Goal: Find specific page/section: Find specific page/section

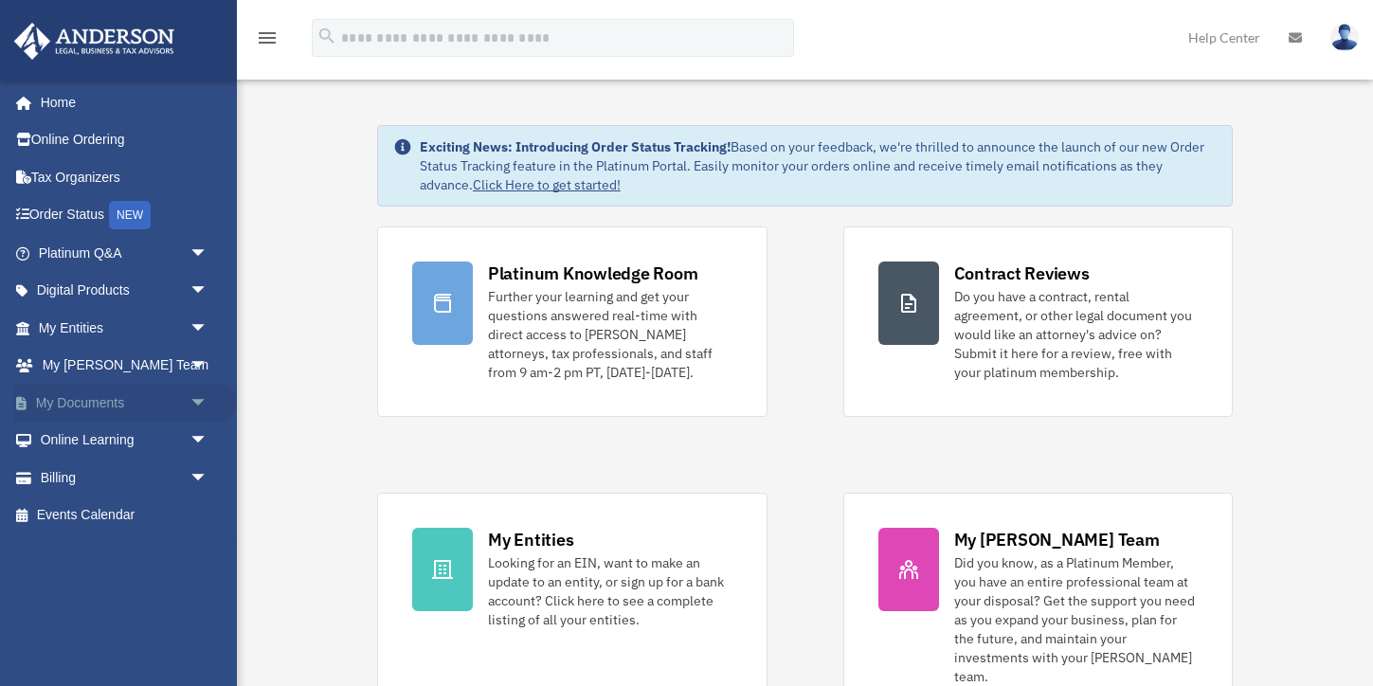
click at [75, 395] on link "My Documents arrow_drop_down" at bounding box center [125, 403] width 224 height 38
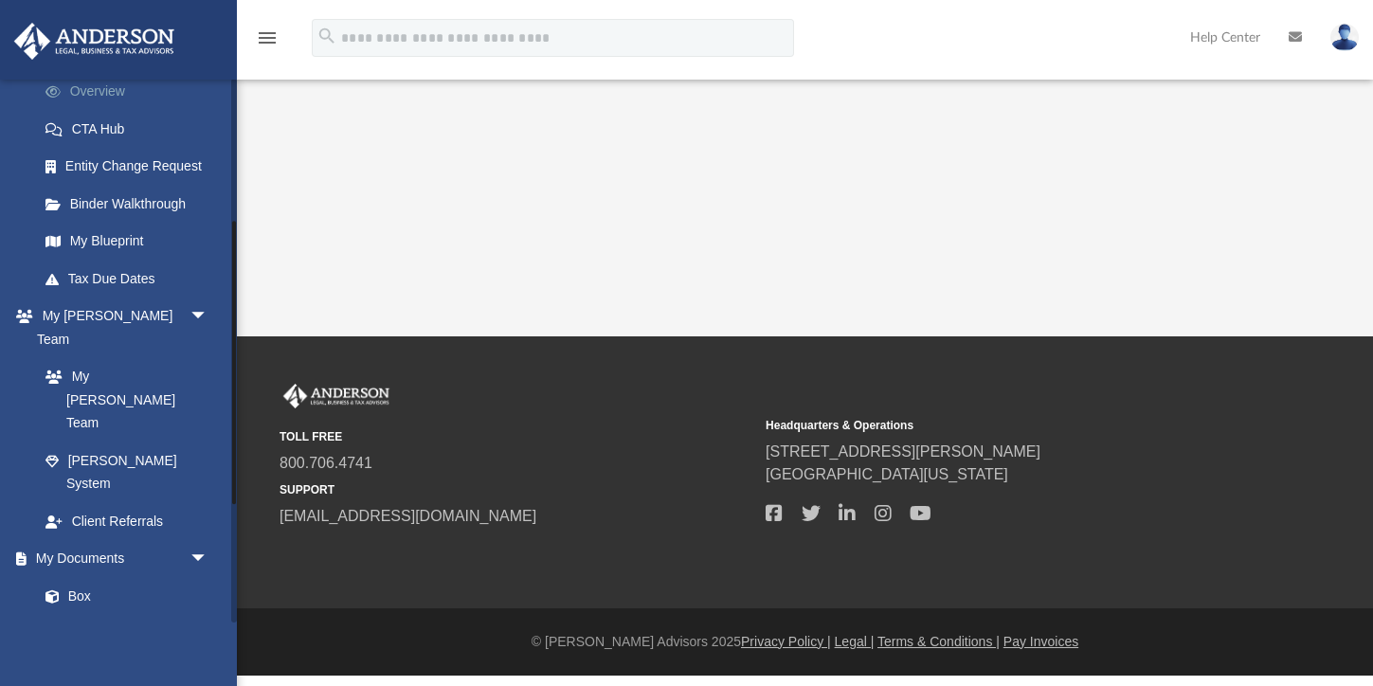
scroll to position [277, 0]
click at [81, 574] on link "Box" at bounding box center [132, 593] width 210 height 38
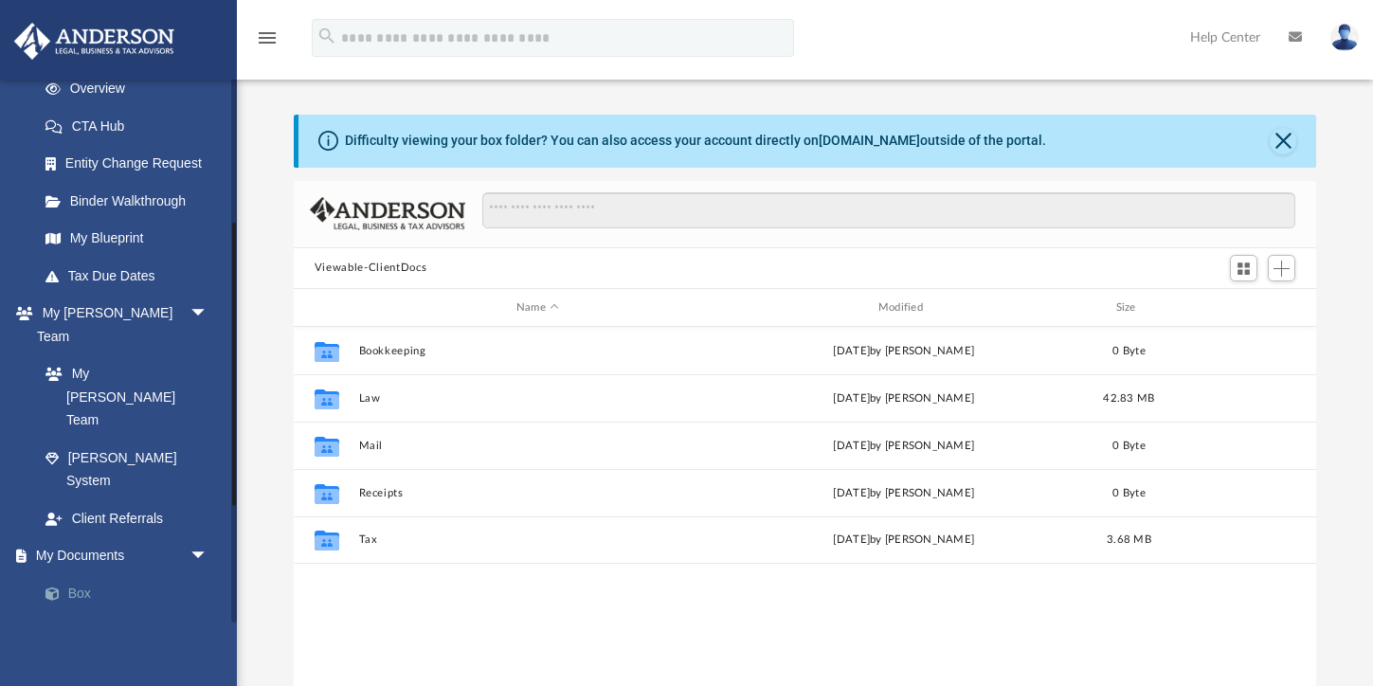
scroll to position [431, 1023]
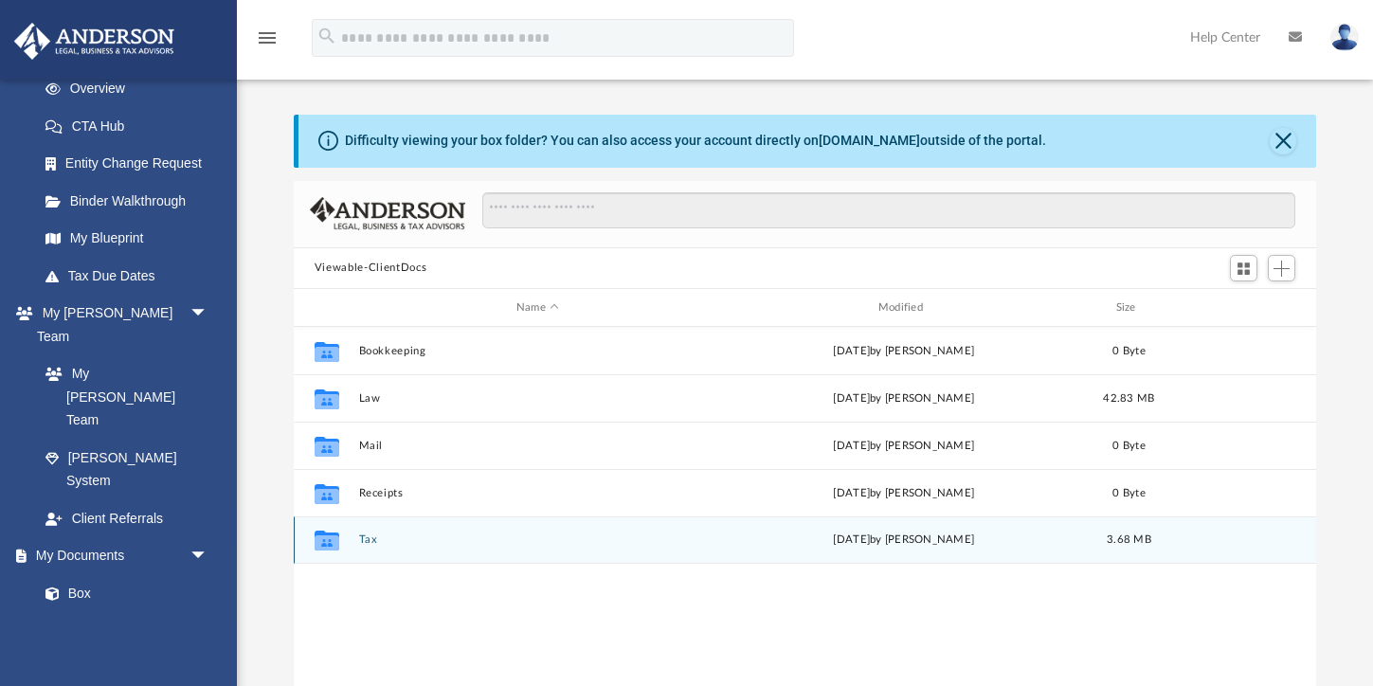
click at [363, 541] on button "Tax" at bounding box center [537, 541] width 358 height 12
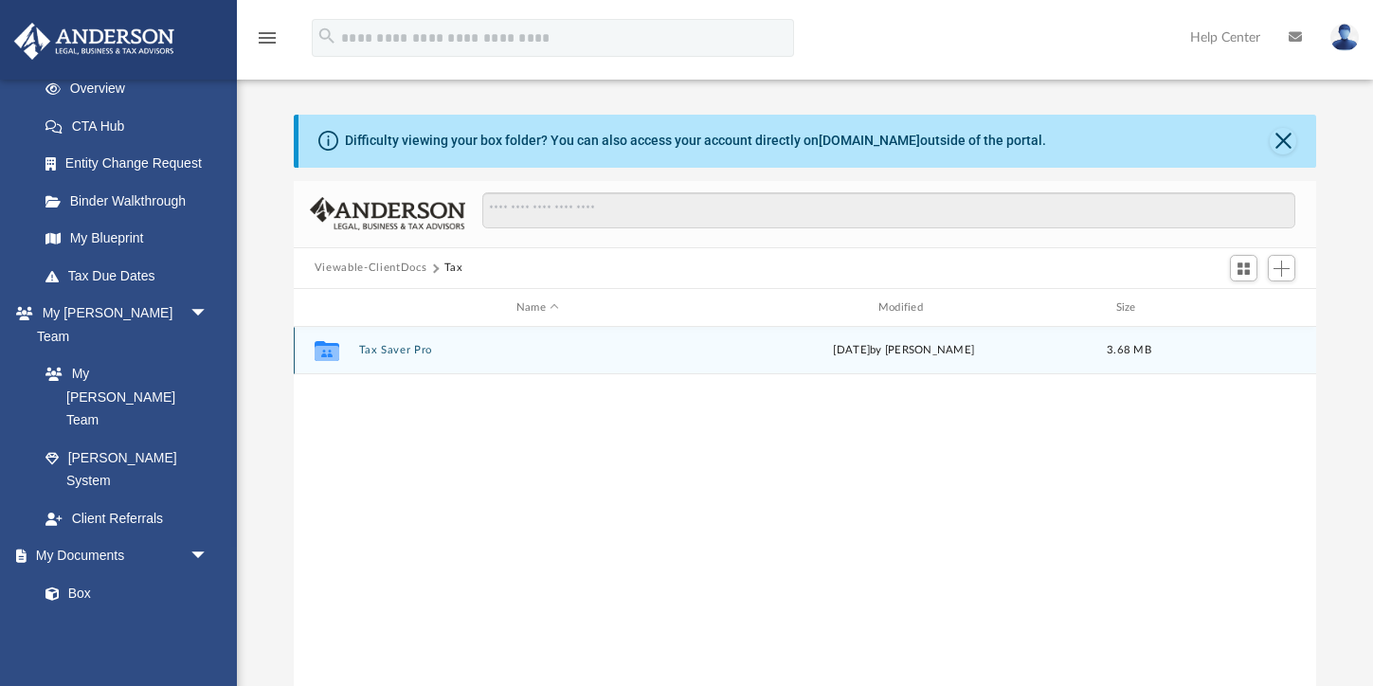
click at [374, 346] on button "Tax Saver Pro" at bounding box center [537, 351] width 358 height 12
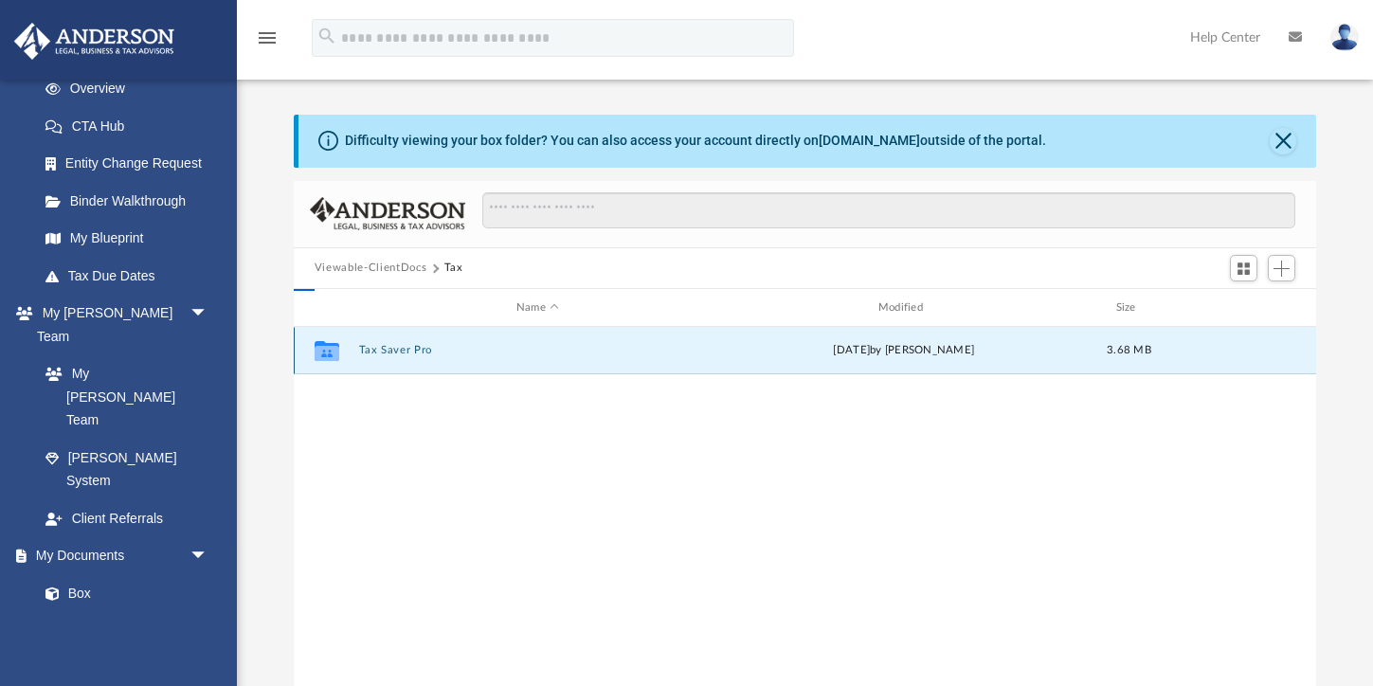
click at [374, 346] on button "Tax Saver Pro" at bounding box center [537, 351] width 358 height 12
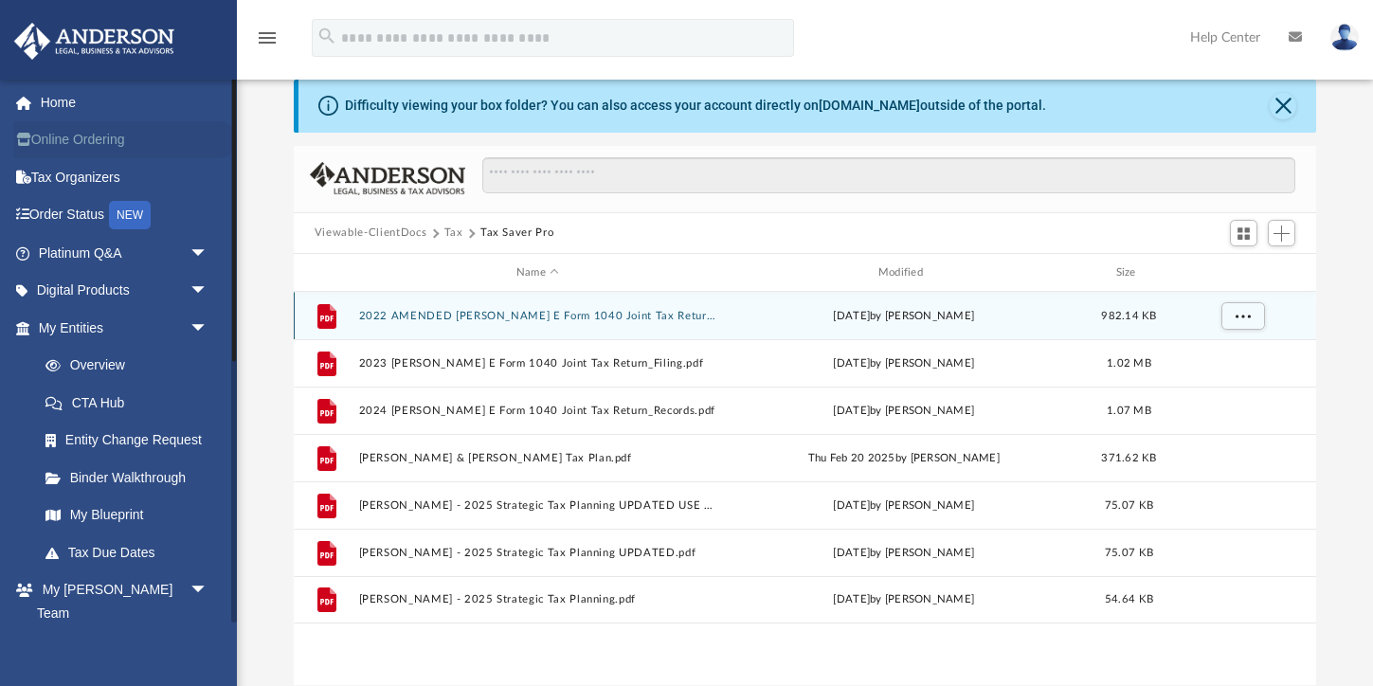
scroll to position [0, 0]
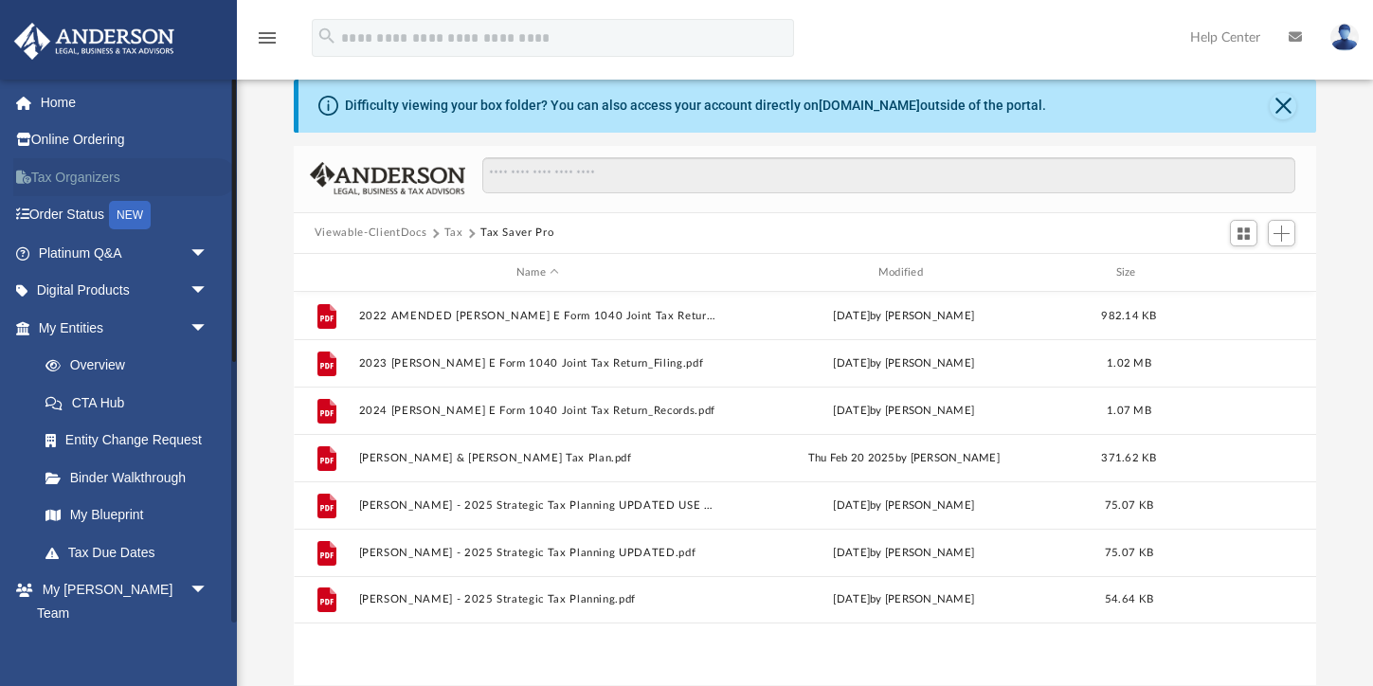
click at [71, 177] on link "Tax Organizers" at bounding box center [125, 177] width 224 height 38
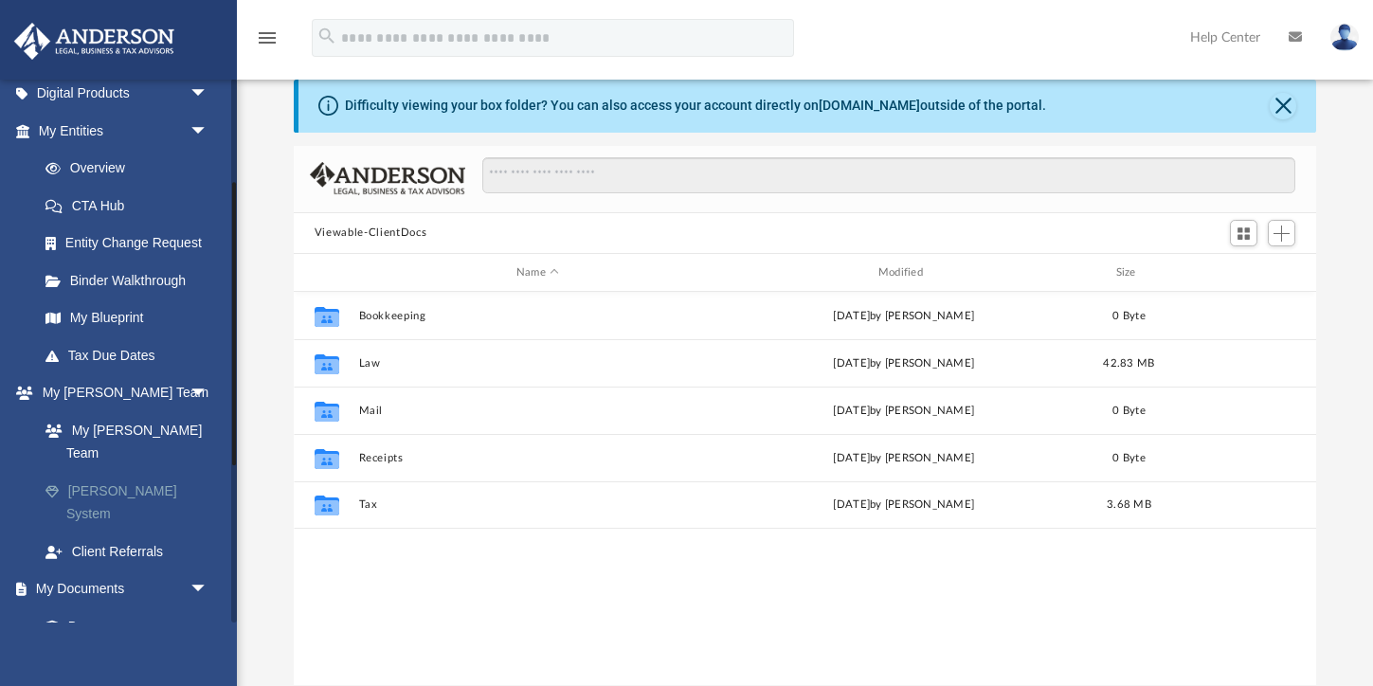
scroll to position [199, 0]
click at [116, 419] on link "My [PERSON_NAME] Team" at bounding box center [132, 439] width 210 height 61
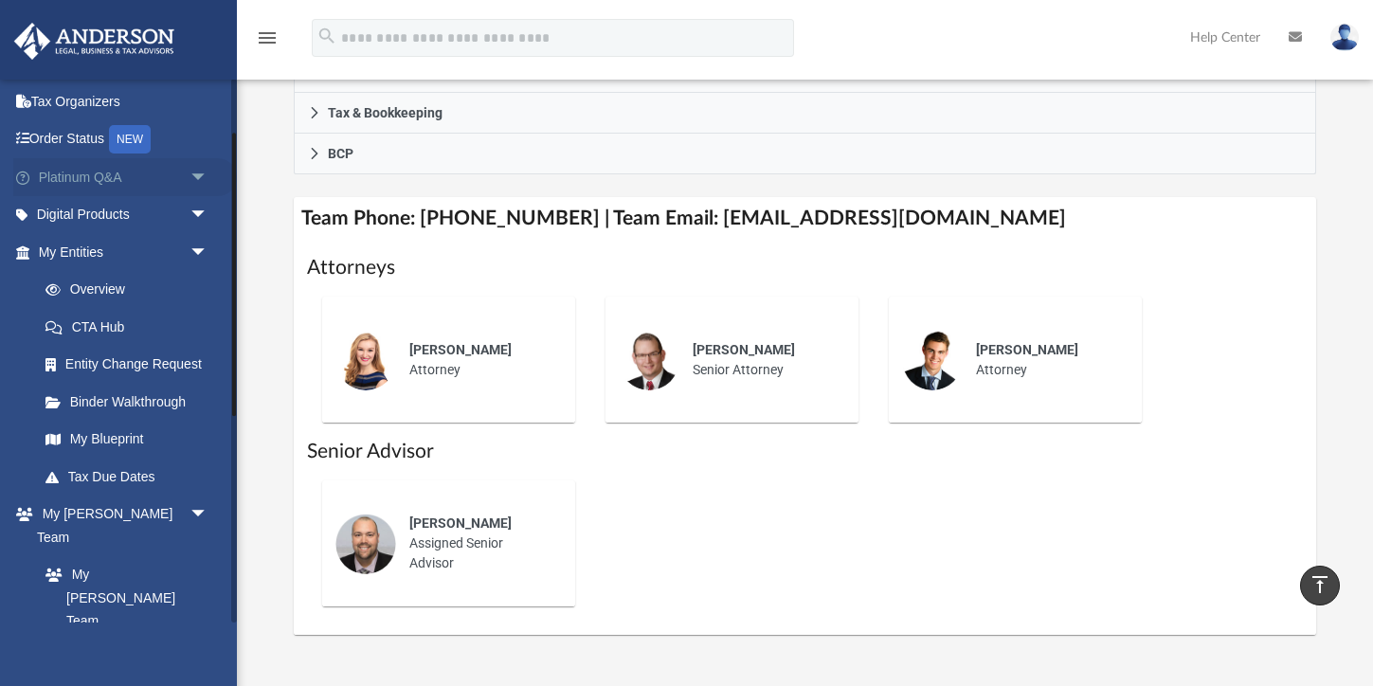
scroll to position [41, 0]
